Goal: Transaction & Acquisition: Purchase product/service

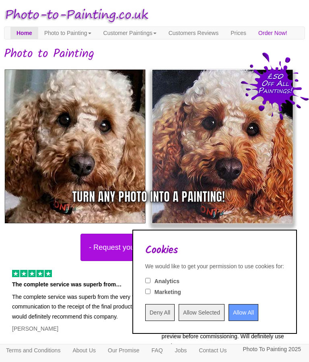
click at [234, 313] on input "Allow All" at bounding box center [244, 312] width 30 height 17
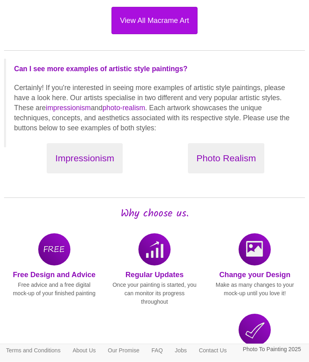
scroll to position [1097, 0]
click at [103, 174] on button "Impressionism" at bounding box center [85, 158] width 76 height 30
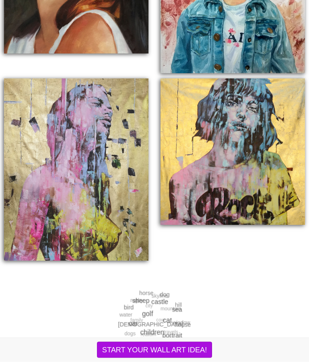
scroll to position [1141, 0]
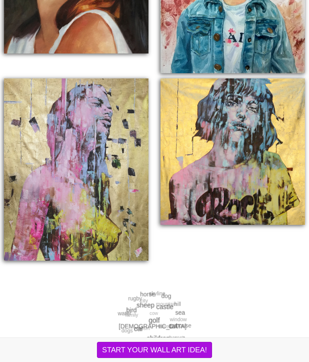
click at [170, 300] on span "dog" at bounding box center [166, 296] width 10 height 8
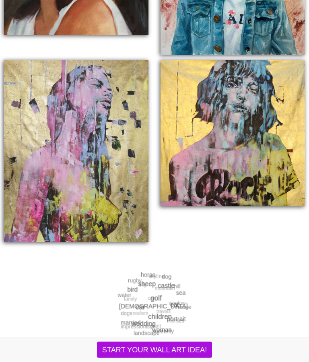
scroll to position [1161, 0]
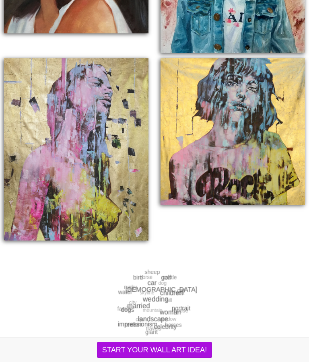
click at [153, 358] on button "START YOUR WALL ART IDEA!" at bounding box center [154, 350] width 115 height 16
